Goal: Check status: Check status

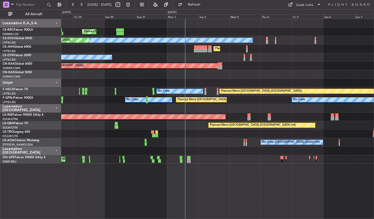
click at [254, 172] on div "Planned Maint [GEOGRAPHIC_DATA] ([GEOGRAPHIC_DATA]) Planned Maint [GEOGRAPHIC_D…" at bounding box center [217, 119] width 313 height 200
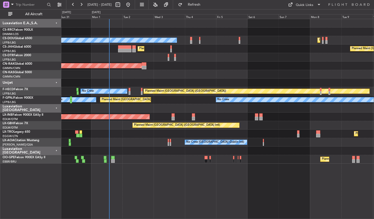
click at [197, 199] on div "Planned Maint [GEOGRAPHIC_DATA] ([GEOGRAPHIC_DATA]) Planned Maint [GEOGRAPHIC_D…" at bounding box center [217, 119] width 313 height 200
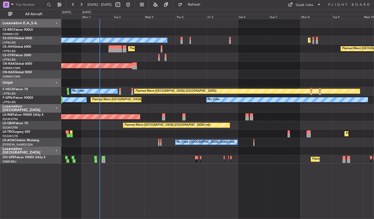
click at [203, 171] on div "Planned Maint [GEOGRAPHIC_DATA] ([GEOGRAPHIC_DATA]) Planned Maint [GEOGRAPHIC_D…" at bounding box center [217, 119] width 313 height 200
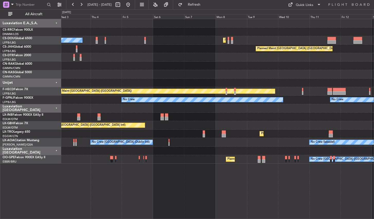
click at [156, 185] on div "Planned Maint [GEOGRAPHIC_DATA] ([GEOGRAPHIC_DATA]) Planned Maint [GEOGRAPHIC_D…" at bounding box center [217, 119] width 313 height 200
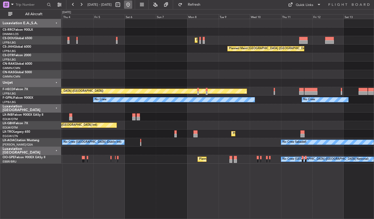
click at [132, 5] on button at bounding box center [128, 5] width 8 height 8
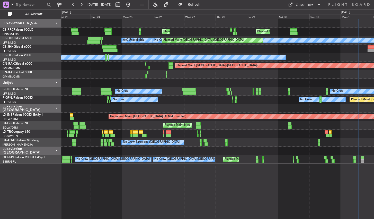
click at [270, 206] on div "Planned Maint [GEOGRAPHIC_DATA] ([GEOGRAPHIC_DATA]) Planned Maint [GEOGRAPHIC_D…" at bounding box center [217, 119] width 313 height 200
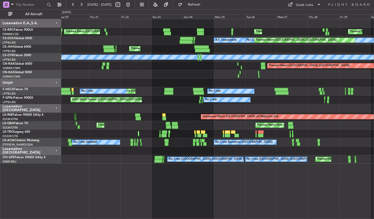
click at [232, 192] on div "Planned Maint [GEOGRAPHIC_DATA] ([GEOGRAPHIC_DATA]) Planned Maint [GEOGRAPHIC_D…" at bounding box center [217, 119] width 313 height 200
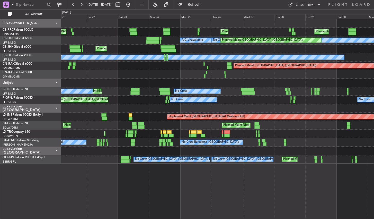
click at [177, 188] on div "Planned Maint [GEOGRAPHIC_DATA] ([GEOGRAPHIC_DATA]) Planned Maint [GEOGRAPHIC_D…" at bounding box center [217, 119] width 313 height 200
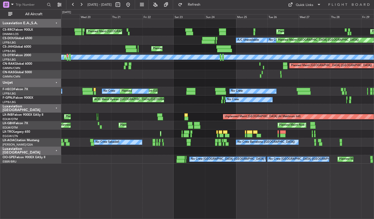
click at [254, 189] on div "Planned Maint [GEOGRAPHIC_DATA] ([GEOGRAPHIC_DATA]) Planned Maint [GEOGRAPHIC_D…" at bounding box center [217, 119] width 313 height 200
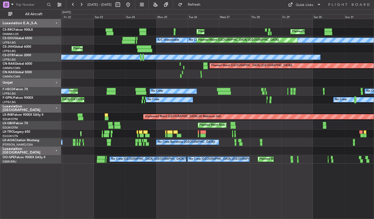
click at [180, 178] on div "Planned Maint [GEOGRAPHIC_DATA] ([GEOGRAPHIC_DATA]) Planned Maint [GEOGRAPHIC_D…" at bounding box center [217, 119] width 313 height 200
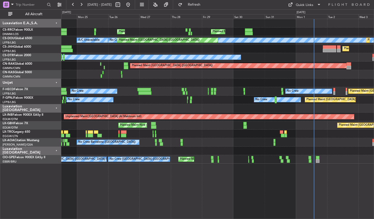
click at [183, 187] on div "Planned Maint [GEOGRAPHIC_DATA] ([GEOGRAPHIC_DATA]) Planned Maint [GEOGRAPHIC_D…" at bounding box center [217, 119] width 313 height 200
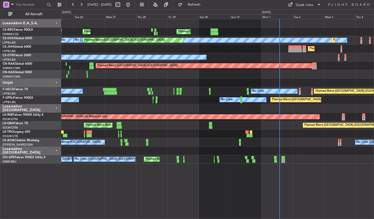
click at [153, 189] on div "Planned Maint [GEOGRAPHIC_DATA] ([GEOGRAPHIC_DATA]) Planned Maint [GEOGRAPHIC_D…" at bounding box center [217, 119] width 313 height 200
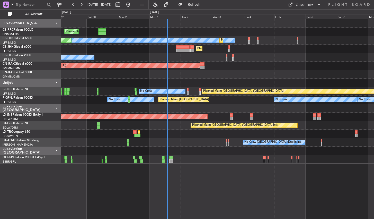
click at [216, 180] on div "Planned Maint [GEOGRAPHIC_DATA] ([GEOGRAPHIC_DATA]) No Crew Planned Maint [GEOG…" at bounding box center [217, 119] width 313 height 200
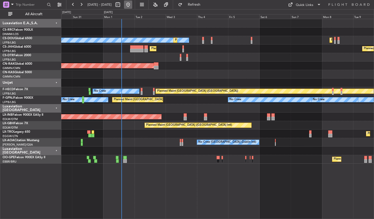
click at [132, 6] on button at bounding box center [128, 5] width 8 height 8
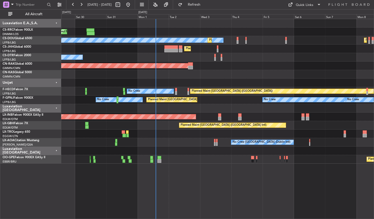
click at [211, 172] on div "Planned Maint [GEOGRAPHIC_DATA] ([GEOGRAPHIC_DATA]) No Crew Planned Maint [GEOG…" at bounding box center [217, 119] width 313 height 200
